Goal: Navigation & Orientation: Find specific page/section

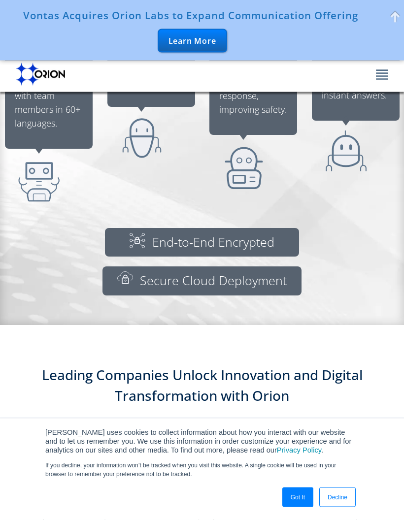
scroll to position [979, 0]
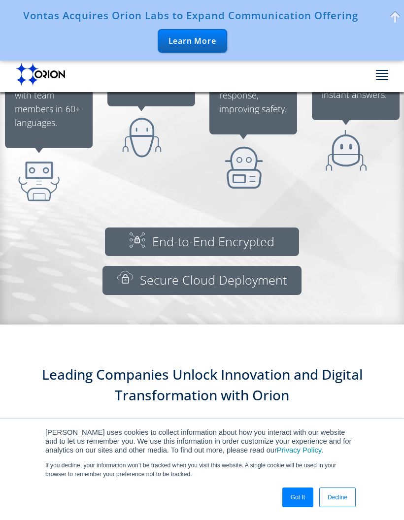
click at [382, 75] on button at bounding box center [379, 76] width 17 height 25
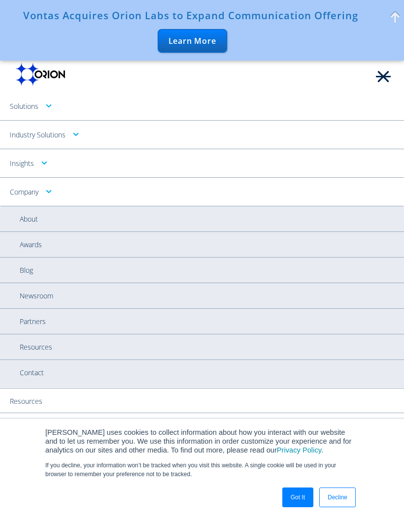
scroll to position [1019, 0]
click at [23, 397] on link "Resources" at bounding box center [202, 401] width 404 height 25
click at [28, 219] on link "About" at bounding box center [202, 218] width 404 height 25
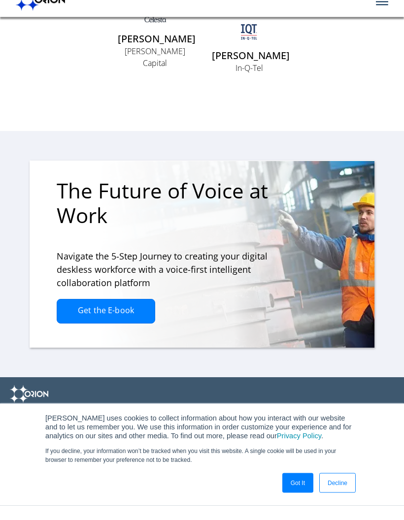
scroll to position [2257, 0]
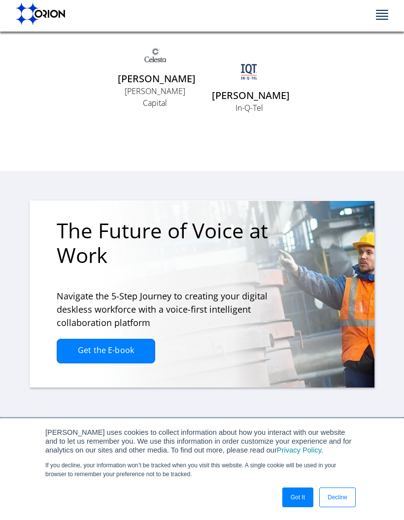
click at [302, 507] on link "Got It" at bounding box center [297, 498] width 31 height 20
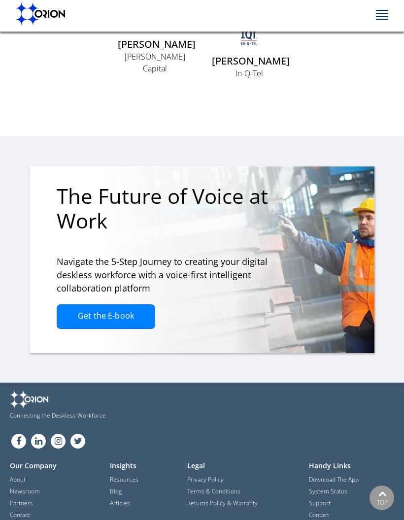
scroll to position [2295, 0]
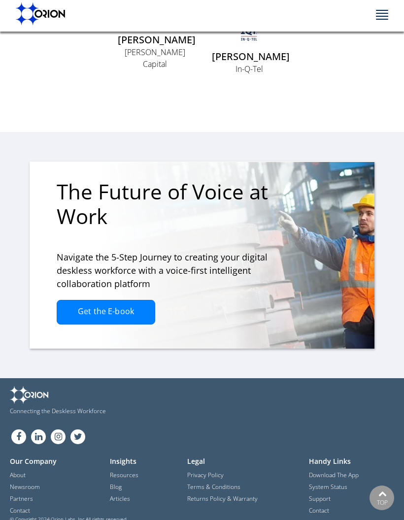
click at [190, 491] on link "Terms & Conditions" at bounding box center [213, 487] width 53 height 9
